Goal: Transaction & Acquisition: Purchase product/service

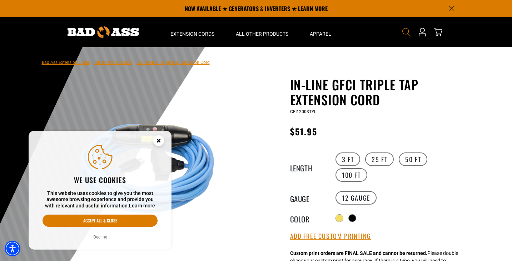
click at [404, 30] on icon "Search" at bounding box center [406, 32] width 9 height 9
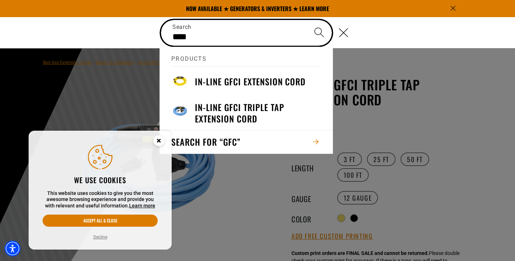
type input "****"
click at [306, 20] on button "Search" at bounding box center [318, 32] width 25 height 25
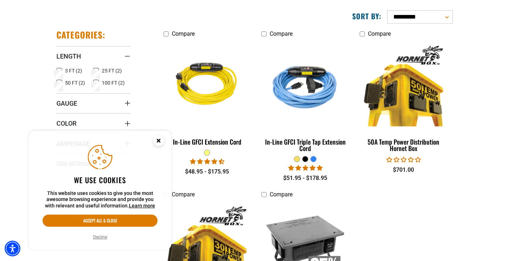
scroll to position [134, 0]
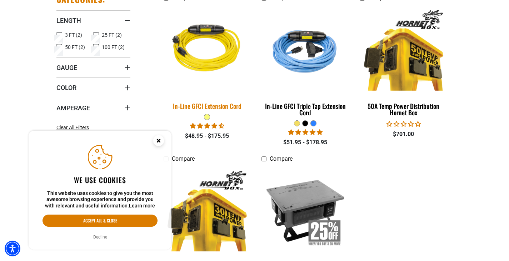
click at [217, 69] on img at bounding box center [207, 49] width 100 height 91
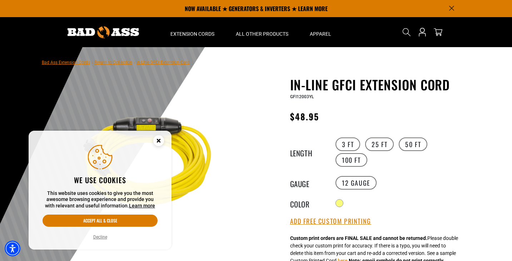
click at [158, 143] on circle "Close this option" at bounding box center [158, 140] width 11 height 11
